Goal: Information Seeking & Learning: Check status

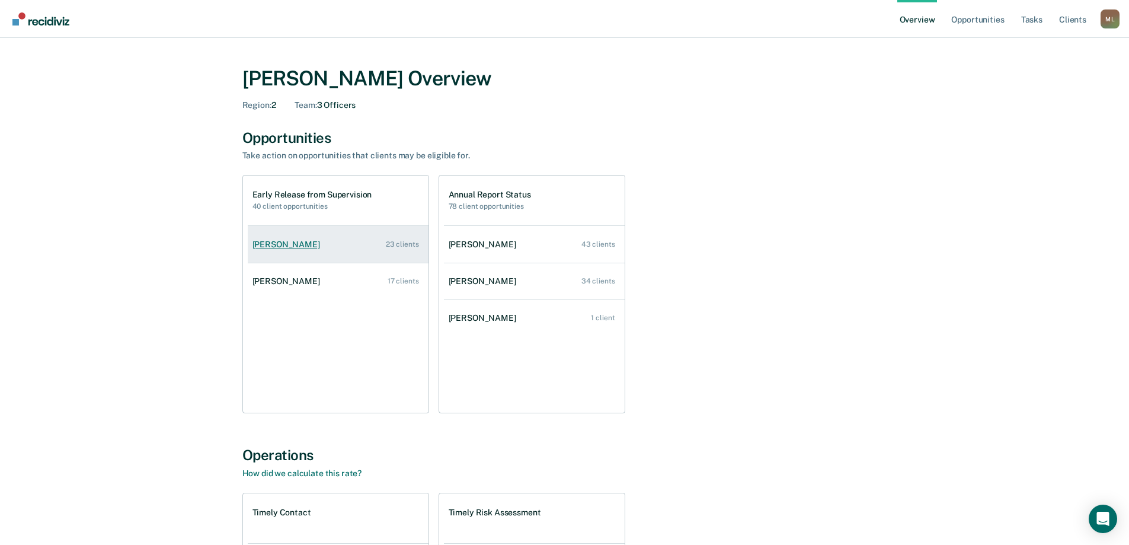
click at [322, 244] on link "[PERSON_NAME] 23 clients" at bounding box center [338, 245] width 181 height 34
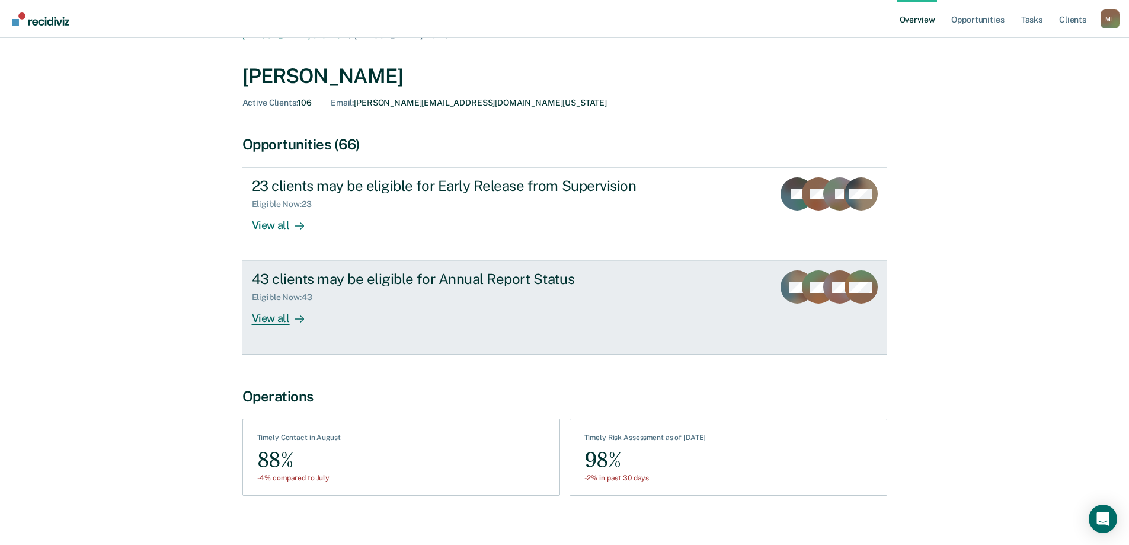
scroll to position [34, 0]
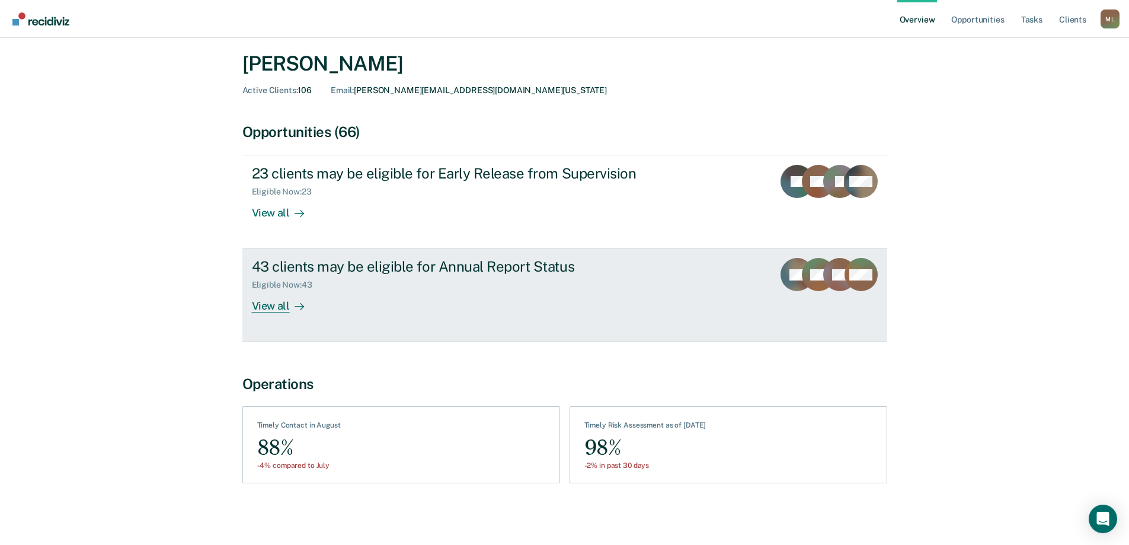
click at [271, 305] on div "View all" at bounding box center [285, 301] width 66 height 23
